Goal: Participate in discussion

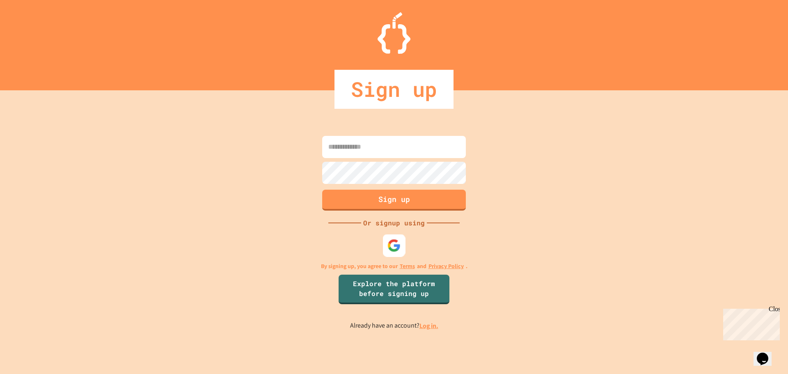
click at [388, 248] on img at bounding box center [394, 245] width 14 height 14
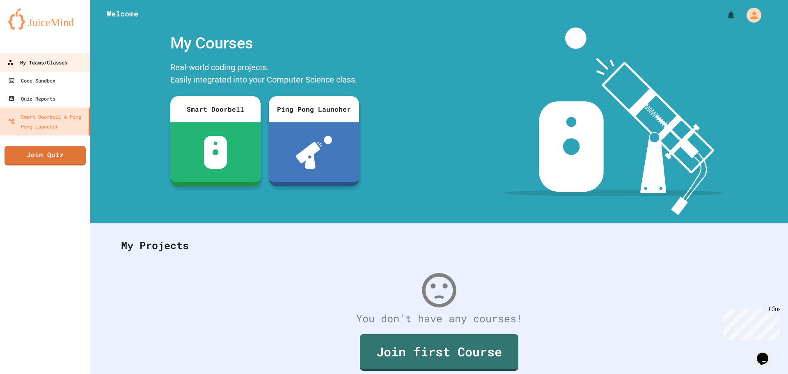
click at [31, 61] on div "My Teams/Classes" at bounding box center [37, 62] width 60 height 10
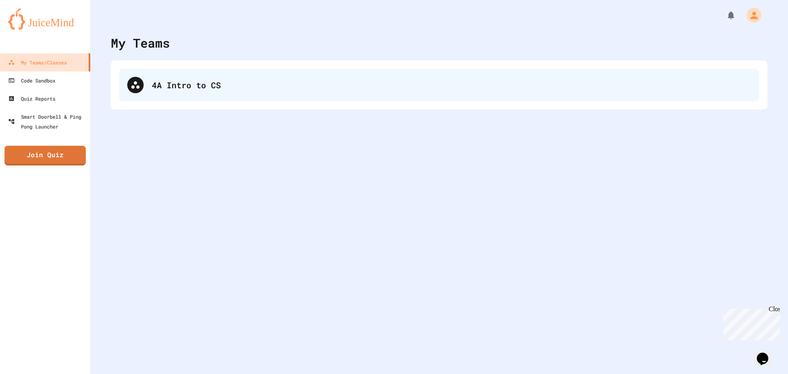
click at [394, 97] on div "4A Intro to CS" at bounding box center [439, 84] width 640 height 33
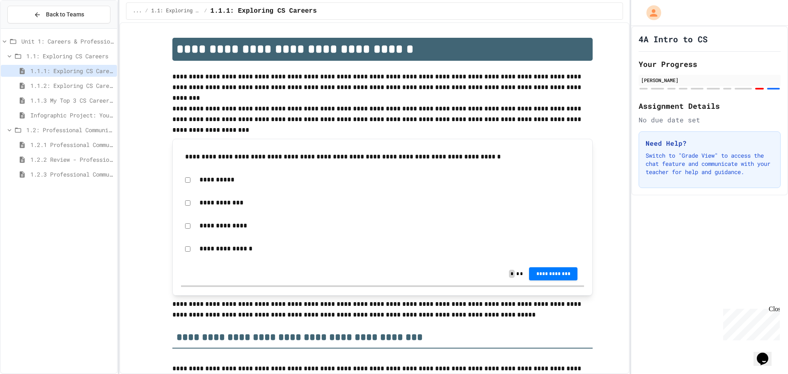
click at [78, 146] on span "1.2.1 Professional Communication" at bounding box center [71, 144] width 83 height 9
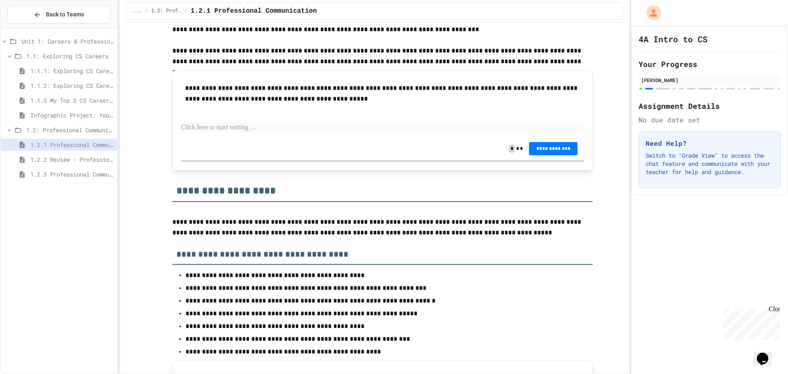
scroll to position [902, 0]
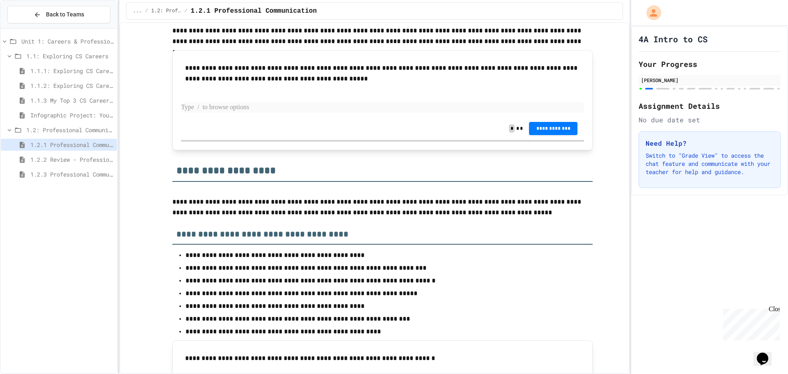
click at [274, 113] on p at bounding box center [382, 107] width 403 height 11
click at [369, 113] on p at bounding box center [382, 107] width 403 height 11
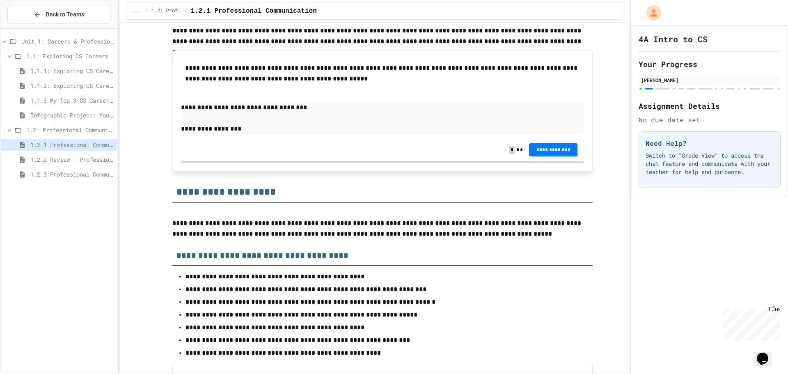
click at [216, 134] on p "**********" at bounding box center [382, 128] width 403 height 11
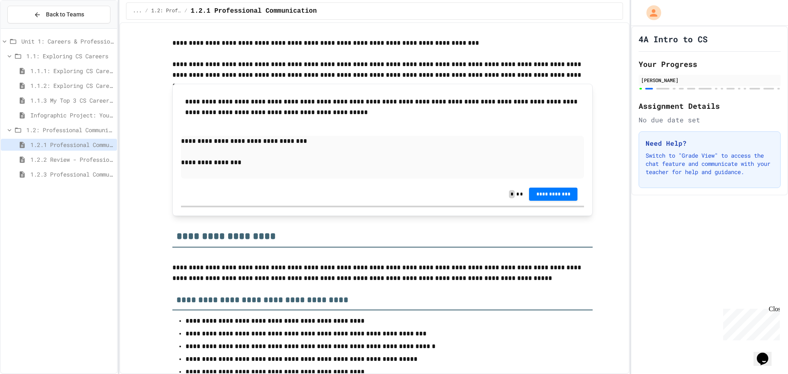
scroll to position [885, 0]
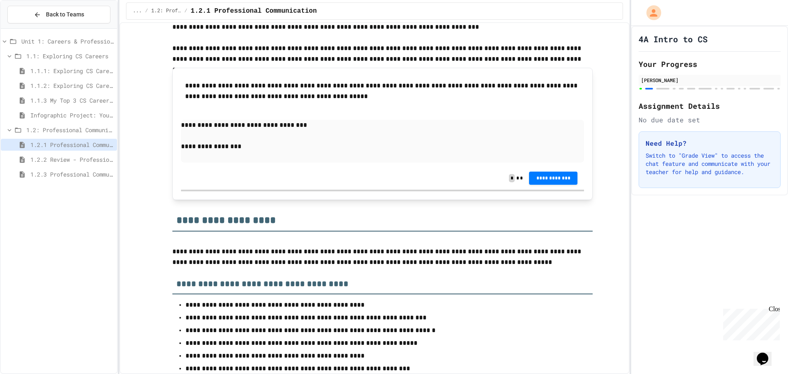
click at [186, 162] on p at bounding box center [382, 157] width 403 height 11
click at [236, 130] on p "**********" at bounding box center [382, 125] width 403 height 11
click at [237, 162] on p at bounding box center [382, 157] width 403 height 11
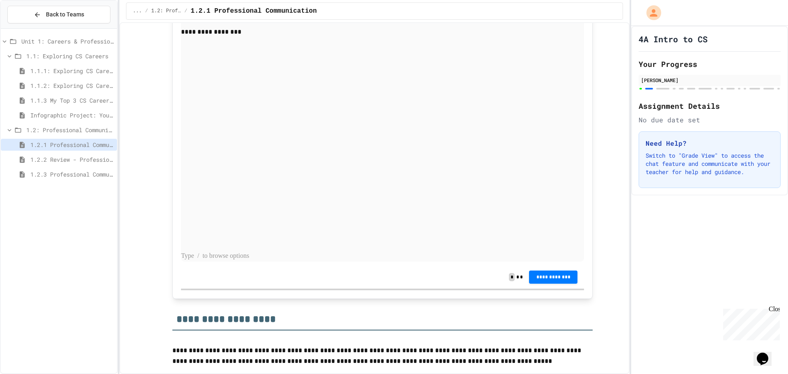
scroll to position [1021, 0]
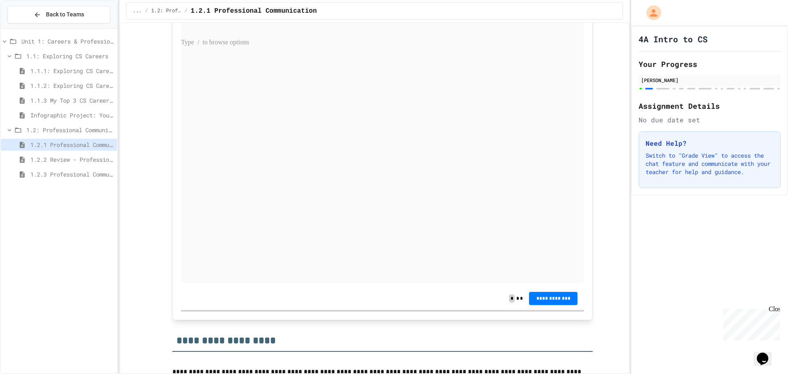
click at [211, 48] on p at bounding box center [382, 42] width 403 height 11
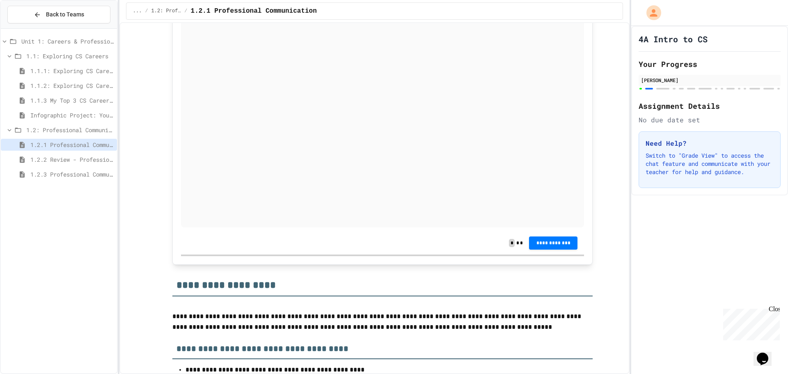
scroll to position [1062, 0]
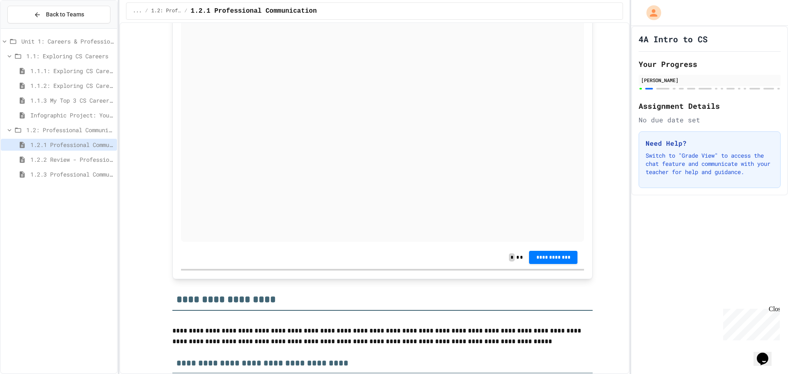
click at [198, 73] on div "**********" at bounding box center [382, 92] width 403 height 299
